Goal: Register for event/course

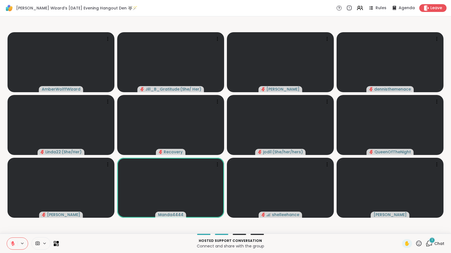
click at [429, 241] on div "1" at bounding box center [432, 241] width 6 height 6
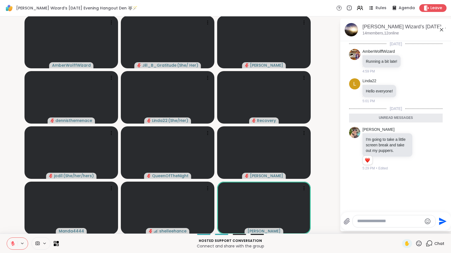
click at [387, 219] on textarea "Type your message" at bounding box center [389, 222] width 65 height 6
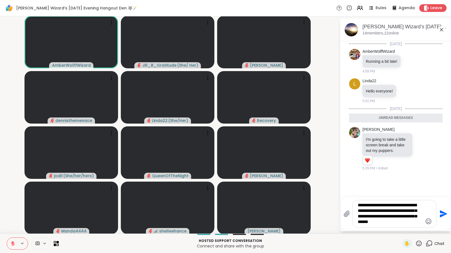
type textarea "**********"
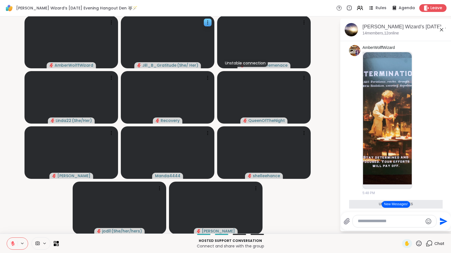
scroll to position [797, 0]
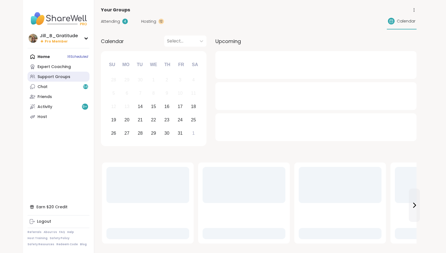
click at [66, 78] on div "Support Groups" at bounding box center [54, 77] width 33 height 6
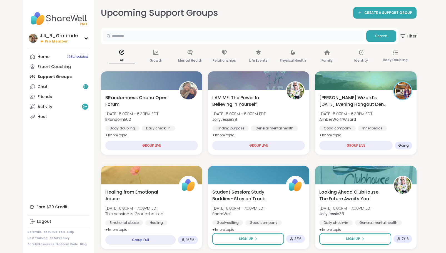
click at [162, 39] on input "text" at bounding box center [233, 35] width 261 height 11
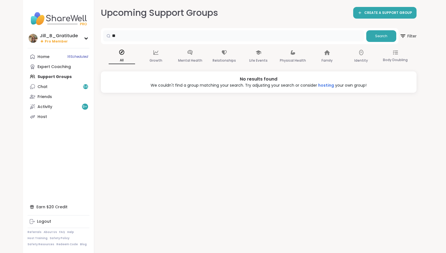
type input "*"
type input "*****"
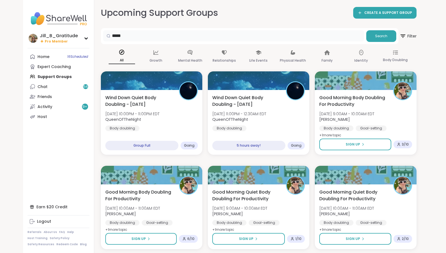
drag, startPoint x: 145, startPoint y: 38, endPoint x: 90, endPoint y: 36, distance: 54.8
click at [56, 59] on link "Home 16 Scheduled" at bounding box center [59, 57] width 62 height 10
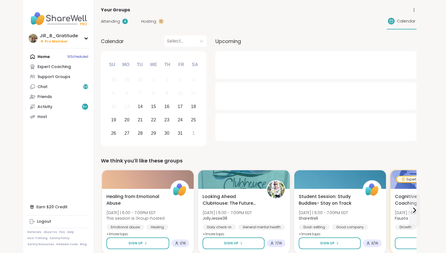
click at [113, 21] on span "Attending" at bounding box center [110, 22] width 19 height 6
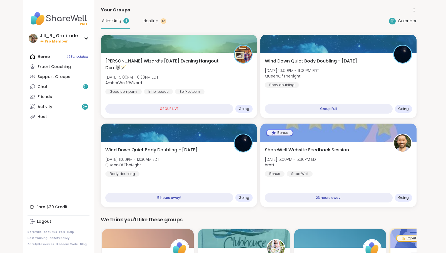
click at [152, 20] on span "Hosting" at bounding box center [151, 21] width 15 height 6
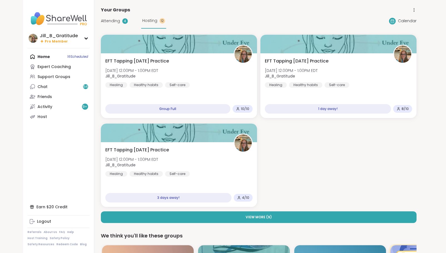
click at [117, 20] on span "Attending" at bounding box center [110, 21] width 19 height 6
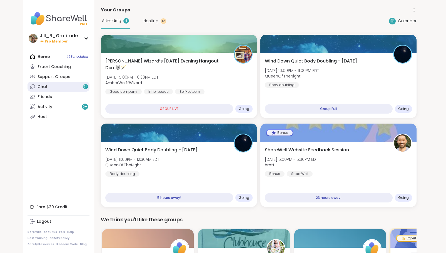
click at [58, 87] on link "Chat 54" at bounding box center [59, 87] width 62 height 10
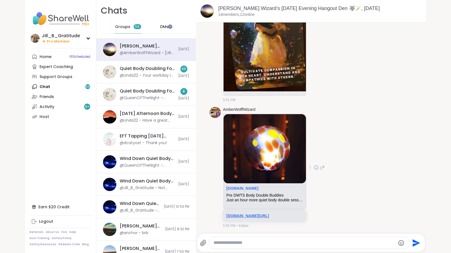
click at [264, 214] on link "sharewellnow.com/session/54579bd3-1a64-400e-b409-0cb55bf9ddb4" at bounding box center [247, 216] width 43 height 4
click at [127, 93] on div "Quiet Body Doubling For Productivity - Tuesday, Oct 14" at bounding box center [147, 91] width 55 height 6
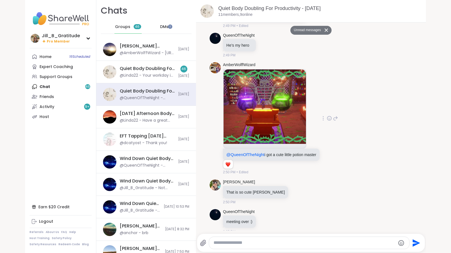
scroll to position [898, 0]
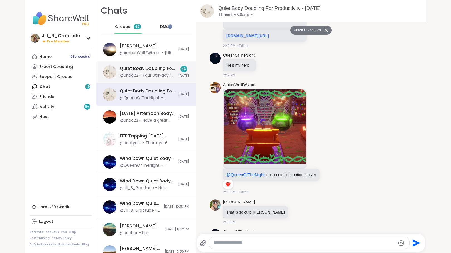
click at [160, 73] on div "@Linda22 - Your workday is almost over Adrienne! Yay!!" at bounding box center [147, 76] width 55 height 6
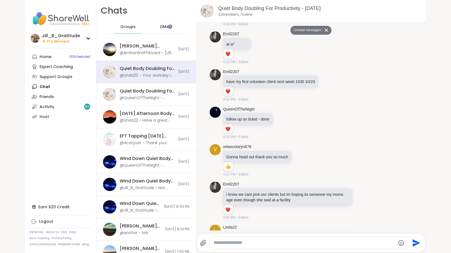
scroll to position [2135, 0]
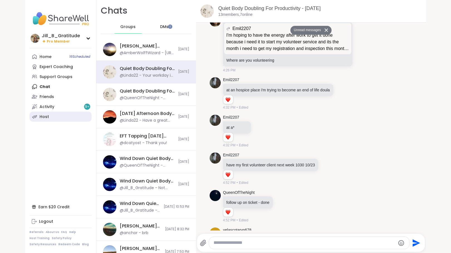
click at [56, 117] on link "Host" at bounding box center [60, 117] width 62 height 10
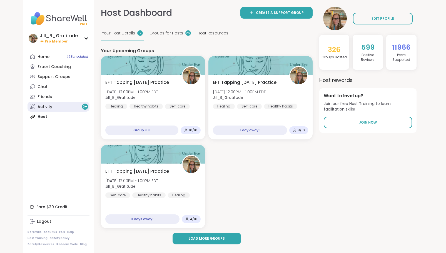
click at [61, 106] on link "Activity 9 +" at bounding box center [59, 107] width 62 height 10
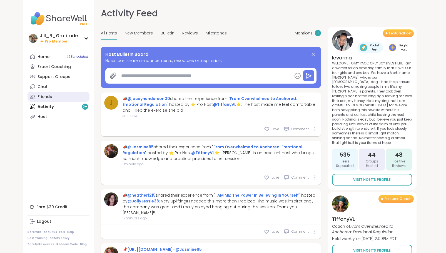
type textarea "*"
click at [62, 97] on link "Friends" at bounding box center [59, 97] width 62 height 10
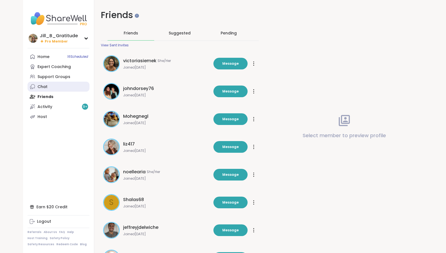
click at [63, 91] on link "Chat" at bounding box center [59, 87] width 62 height 10
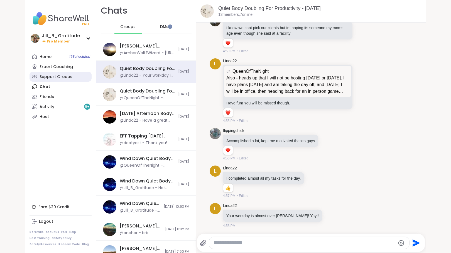
click at [56, 79] on div "Support Groups" at bounding box center [55, 77] width 33 height 6
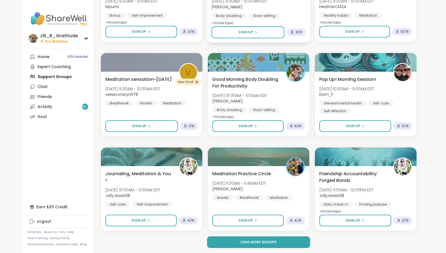
scroll to position [965, 0]
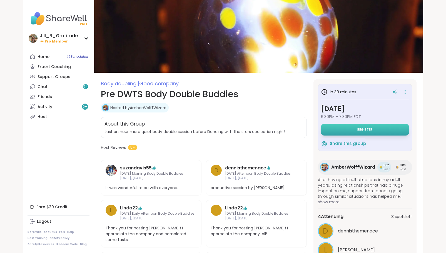
click at [357, 132] on button "Register" at bounding box center [365, 130] width 88 height 12
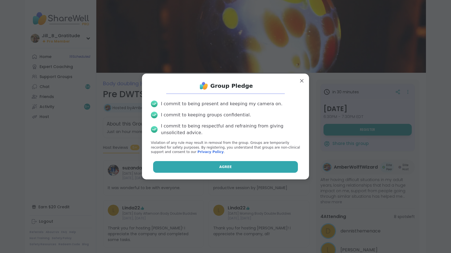
click at [226, 167] on span "Agree" at bounding box center [225, 167] width 13 height 5
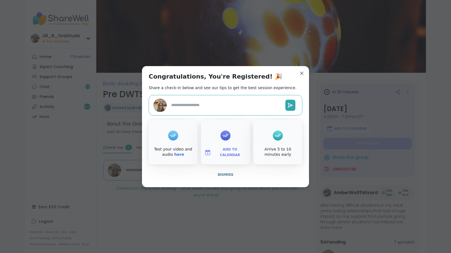
click at [230, 154] on span "Add to Calendar" at bounding box center [229, 152] width 33 height 11
click at [227, 104] on button "Google Calendar" at bounding box center [225, 102] width 42 height 12
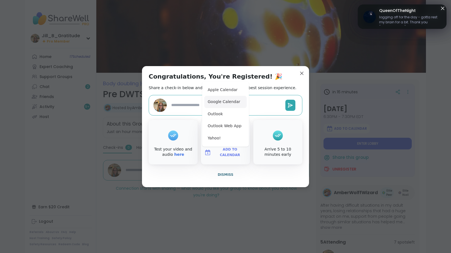
type textarea "*"
